Goal: Information Seeking & Learning: Understand process/instructions

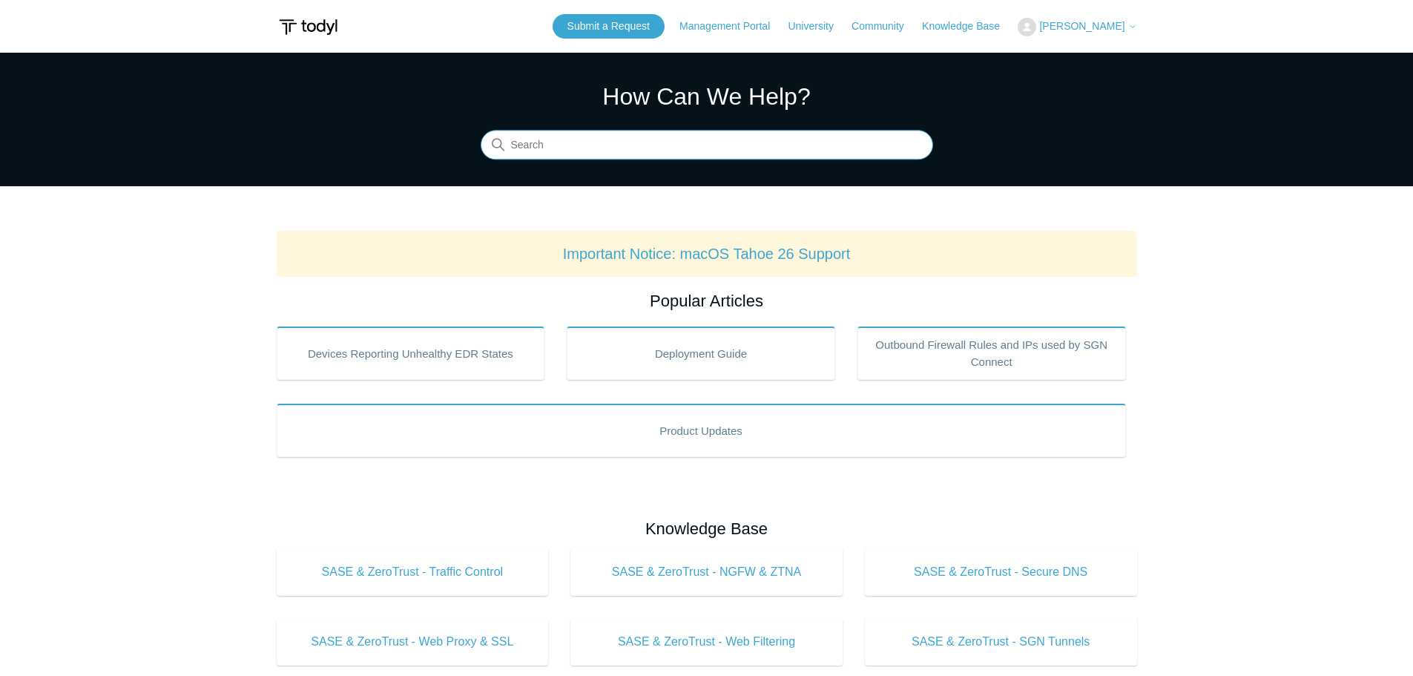
click at [611, 148] on input "Search" at bounding box center [707, 146] width 453 height 30
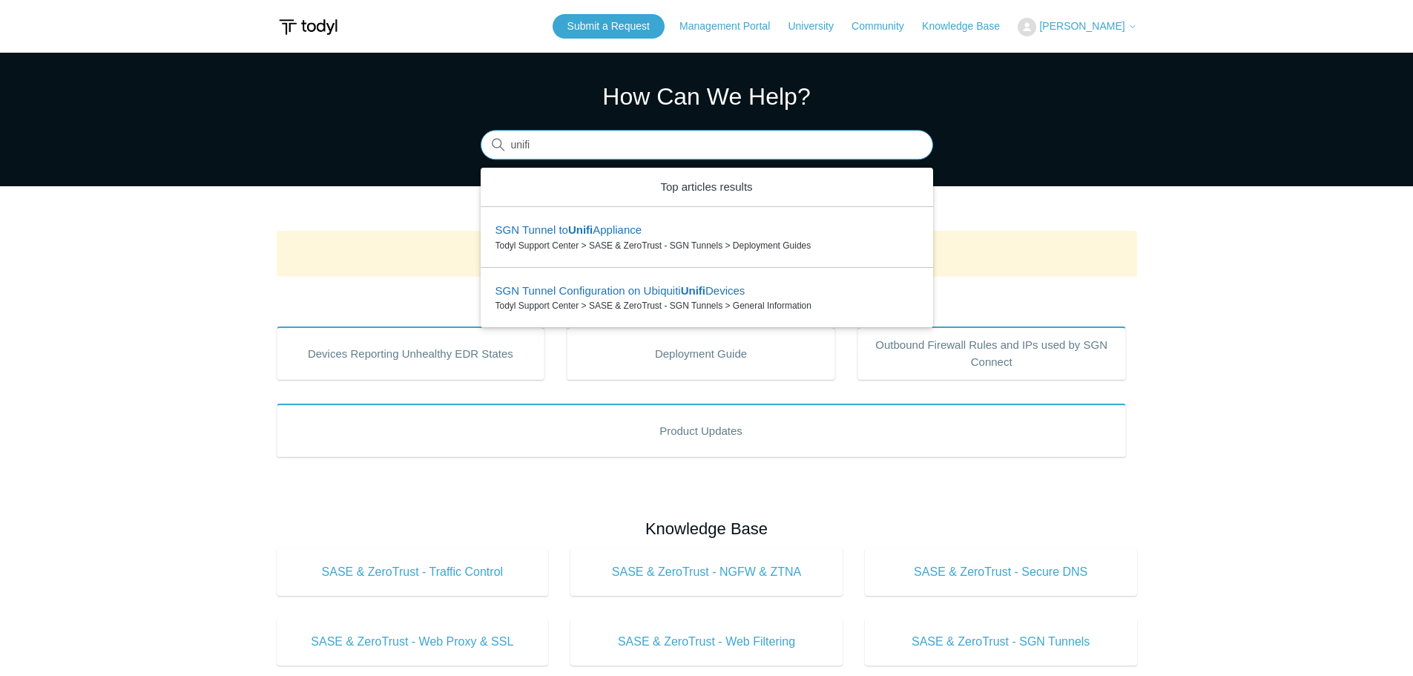
type input "unifi"
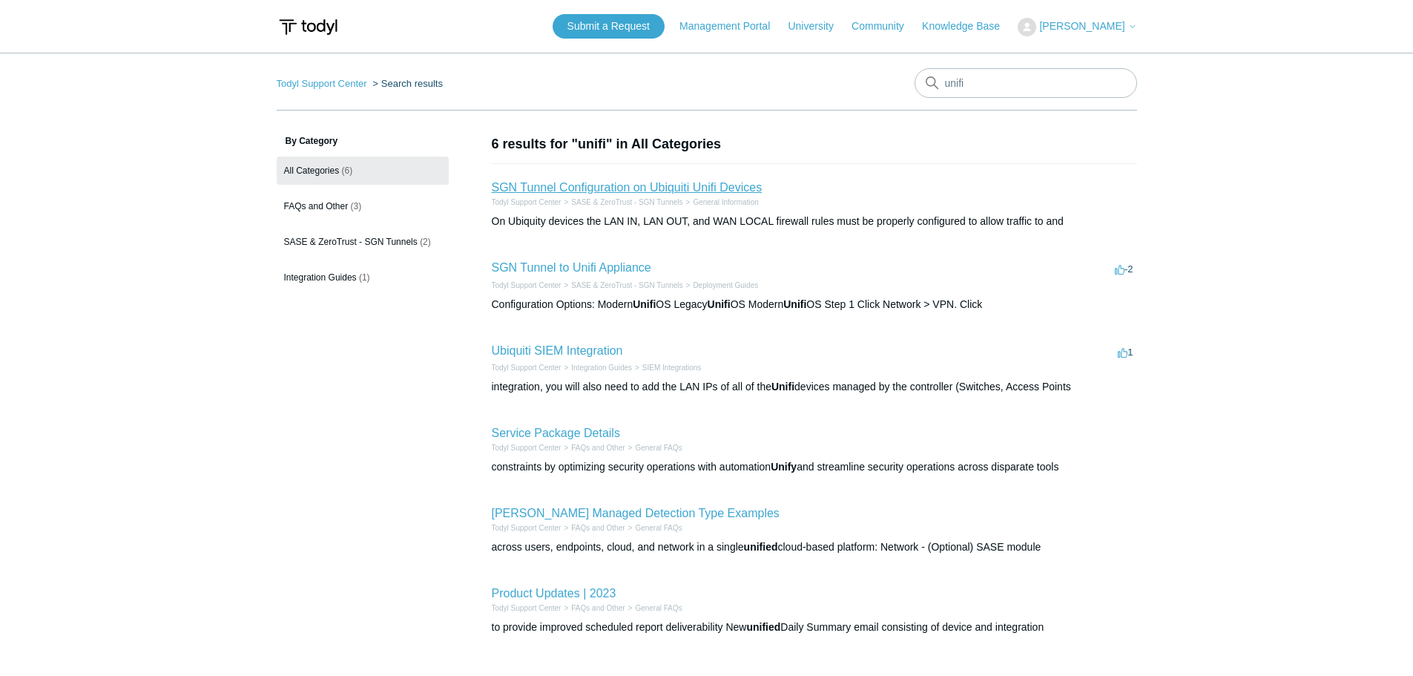
click at [700, 184] on link "SGN Tunnel Configuration on Ubiquiti Unifi Devices" at bounding box center [627, 187] width 271 height 13
click at [596, 269] on link "SGN Tunnel to Unifi Appliance" at bounding box center [572, 267] width 160 height 13
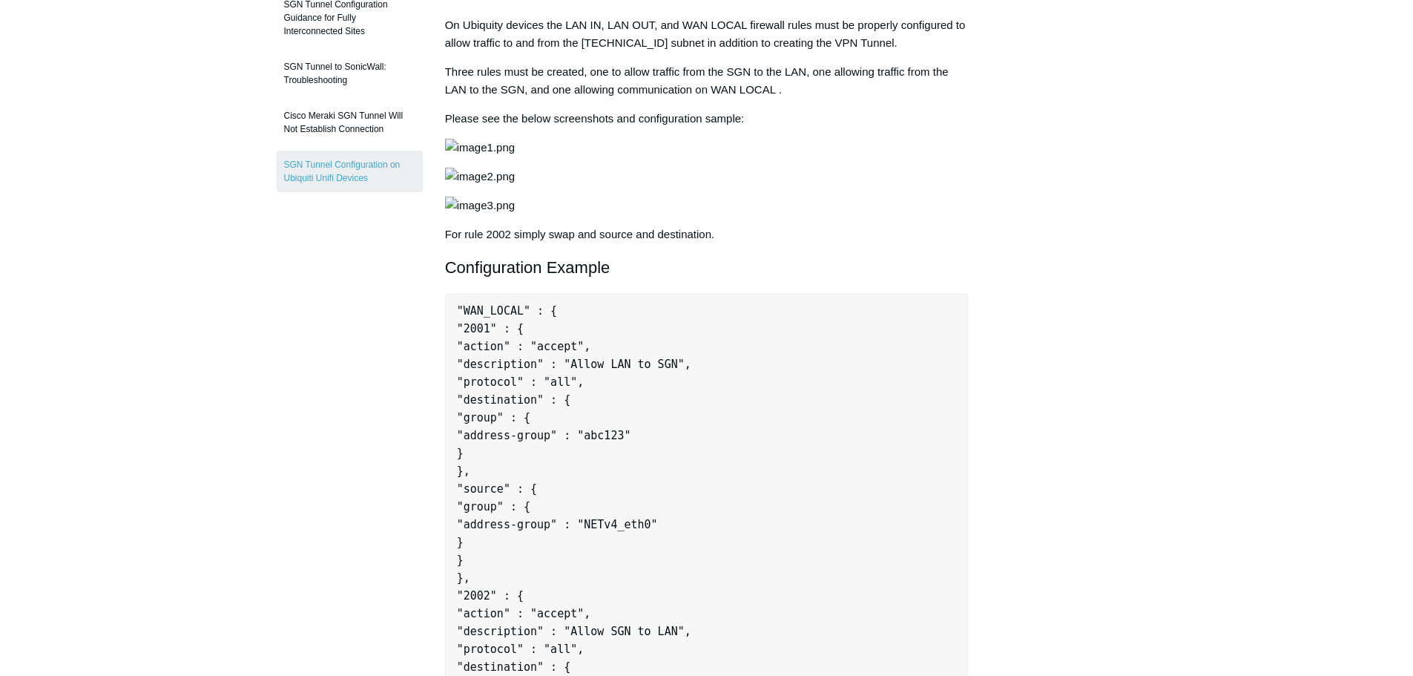
scroll to position [297, 0]
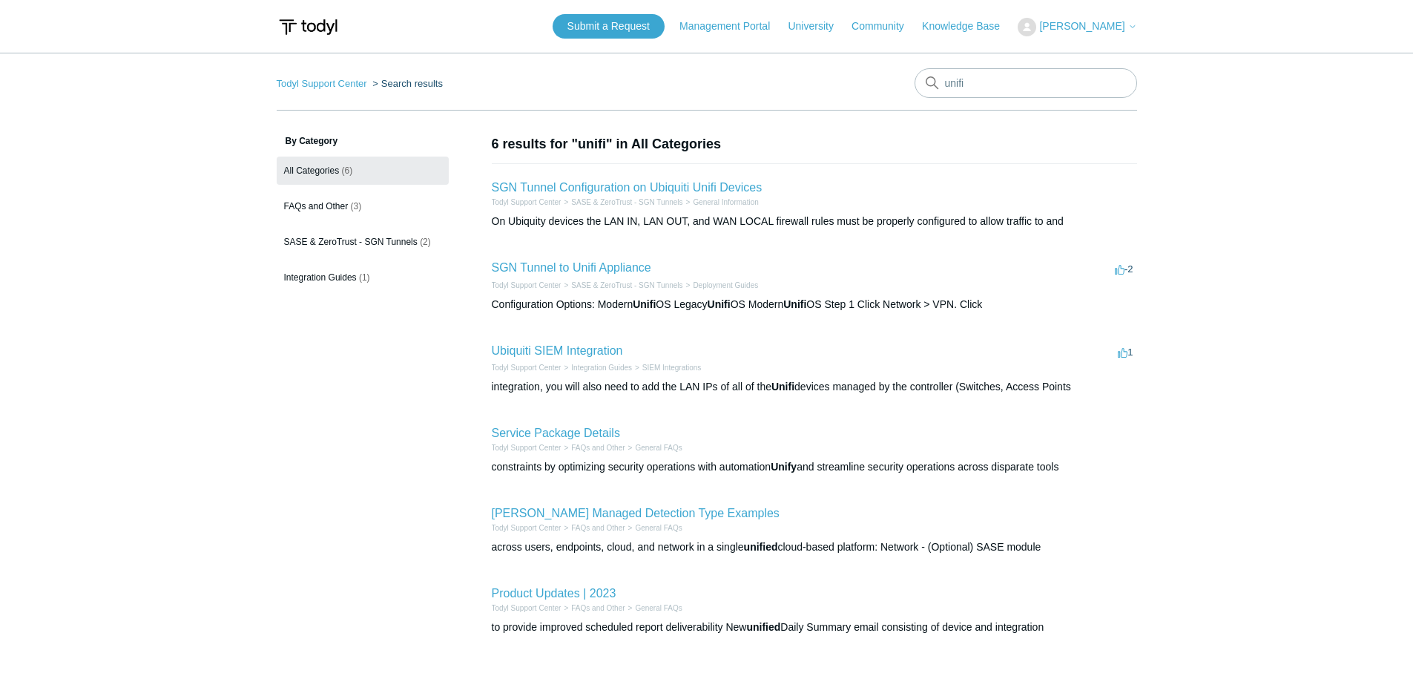
click at [1292, 263] on main "Todyl Support Center Search results unifi By Category All Categories (6) FAQs a…" at bounding box center [706, 361] width 1413 height 616
click at [545, 271] on link "SGN Tunnel to Unifi Appliance" at bounding box center [572, 267] width 160 height 13
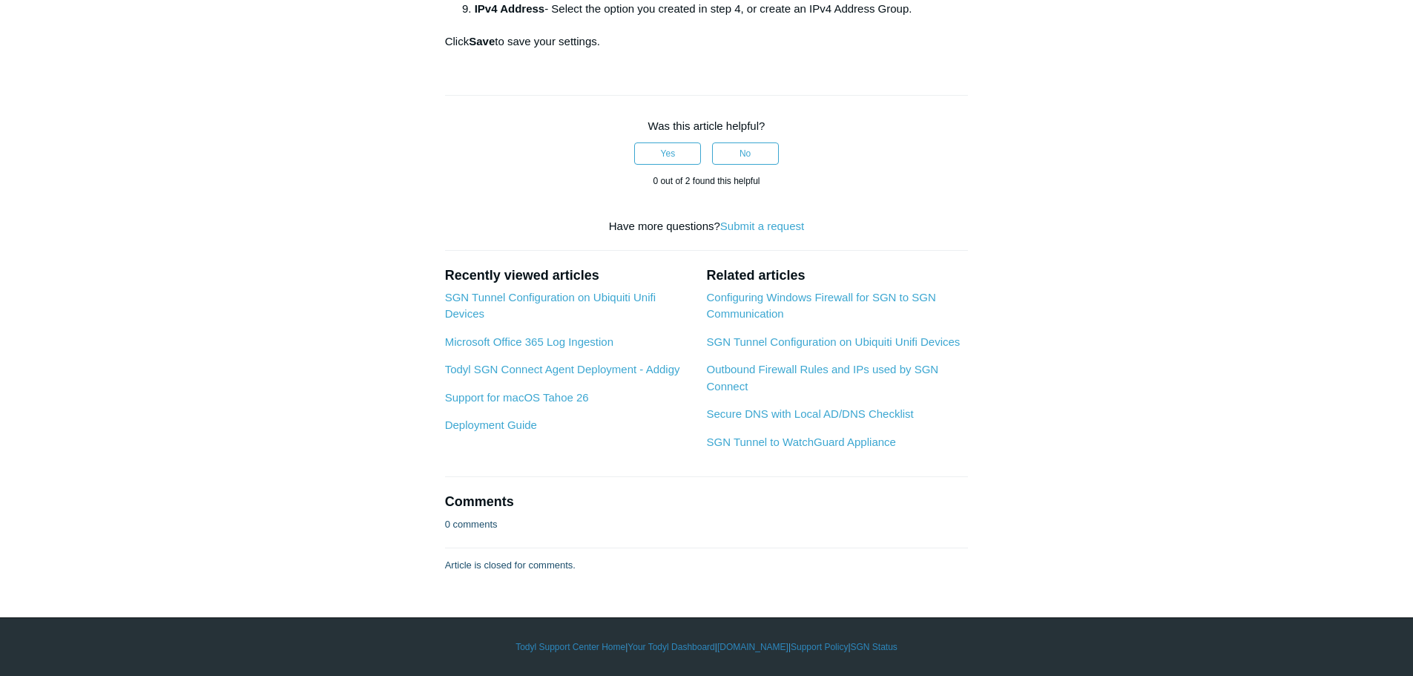
scroll to position [4674, 0]
drag, startPoint x: 993, startPoint y: 47, endPoint x: 821, endPoint y: 7, distance: 176.7
